Goal: Obtain resource: Download file/media

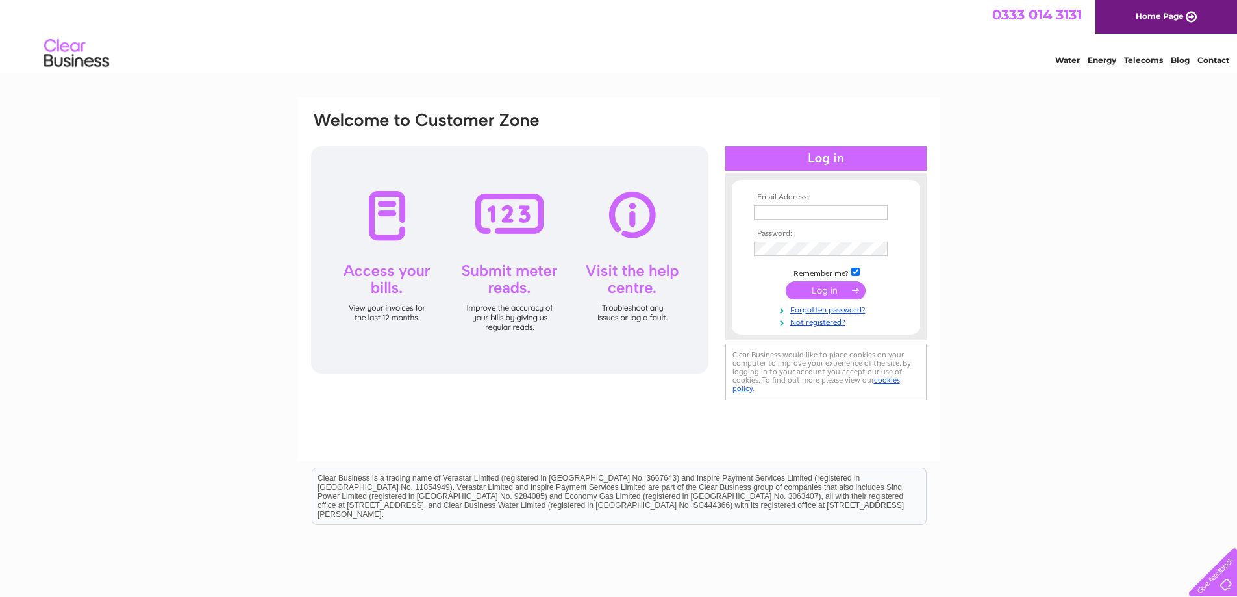
type input "[EMAIL_ADDRESS][DOMAIN_NAME]"
click at [833, 294] on input "submit" at bounding box center [826, 290] width 80 height 18
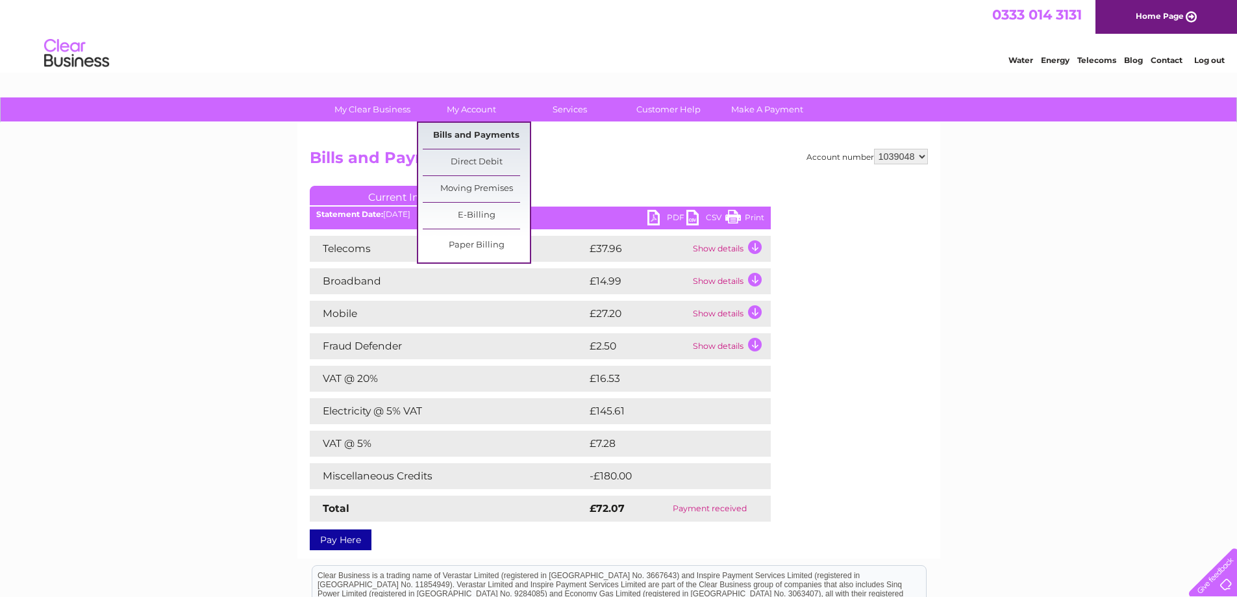
click at [453, 130] on link "Bills and Payments" at bounding box center [476, 136] width 107 height 26
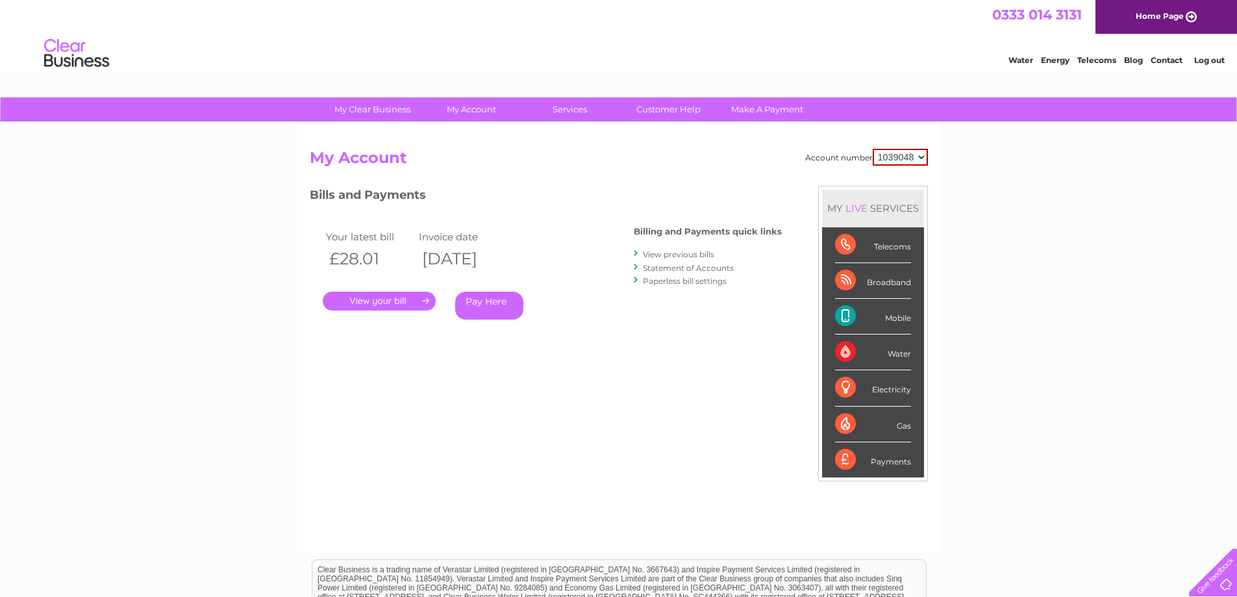
click at [390, 300] on link "." at bounding box center [379, 301] width 113 height 19
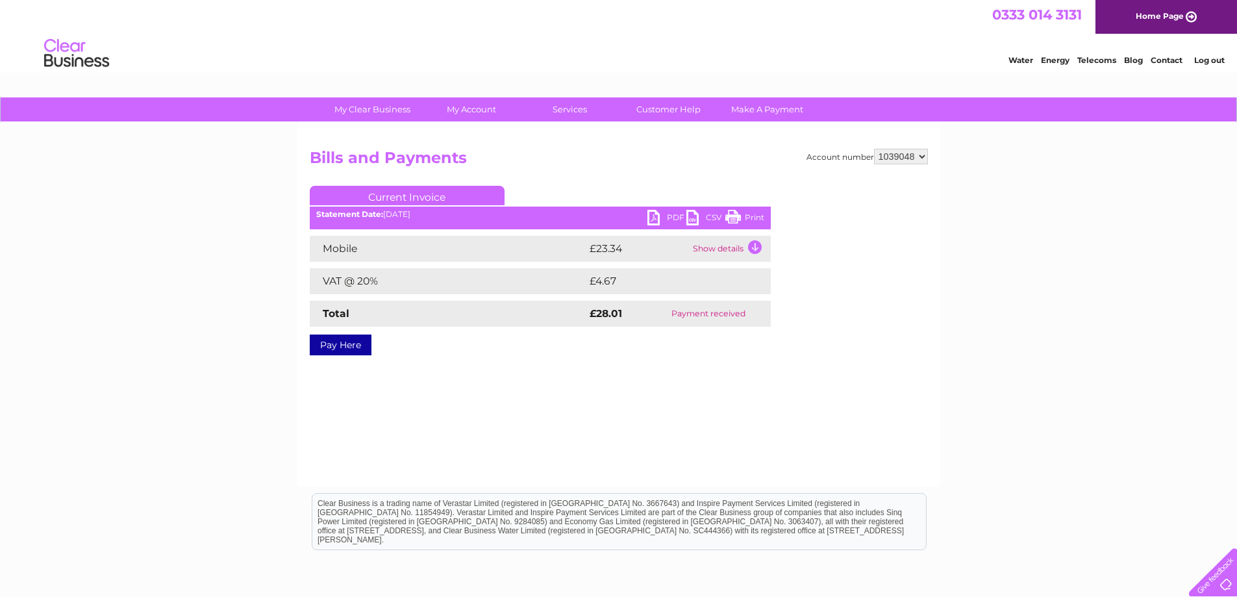
click at [653, 217] on link "PDF" at bounding box center [666, 219] width 39 height 19
